Goal: Navigation & Orientation: Go to known website

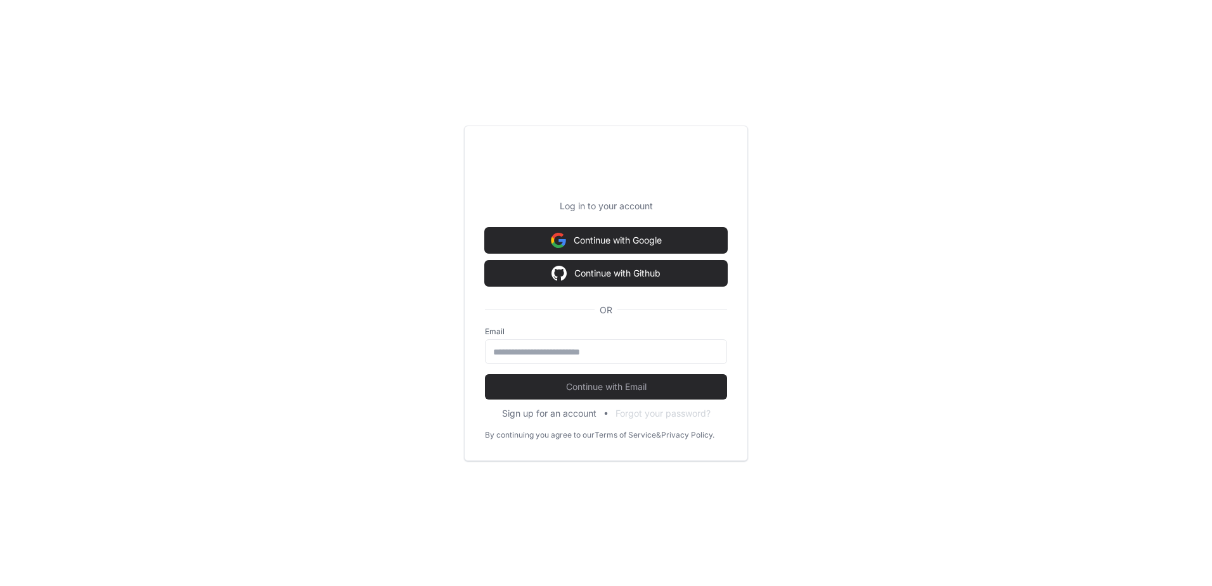
drag, startPoint x: 178, startPoint y: 1, endPoint x: 589, endPoint y: 104, distance: 424.1
click at [589, 104] on div "Log in to your account Continue with Google Continue with Github OR Email Conti…" at bounding box center [606, 293] width 1212 height 586
